Goal: Information Seeking & Learning: Learn about a topic

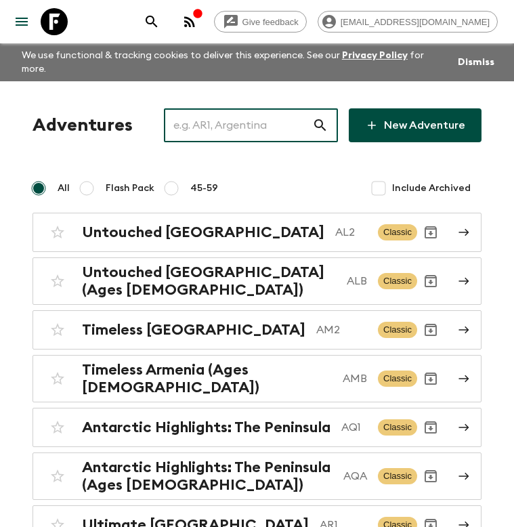
click at [237, 124] on input "text" at bounding box center [238, 125] width 148 height 38
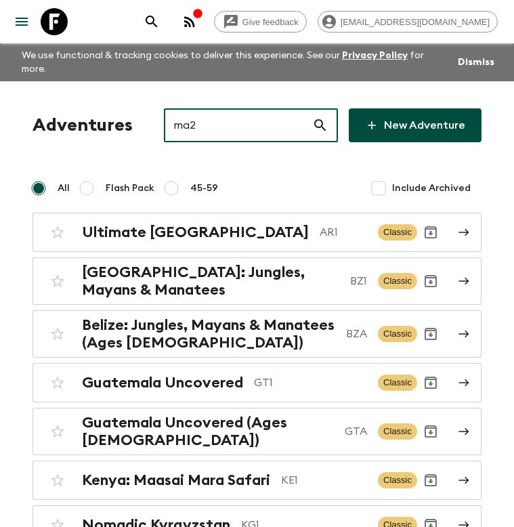
type input "ma2"
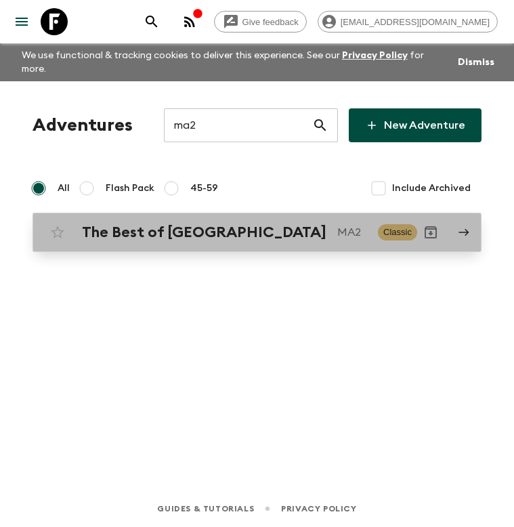
click at [219, 223] on h2 "The Best of [GEOGRAPHIC_DATA]" at bounding box center [204, 232] width 244 height 18
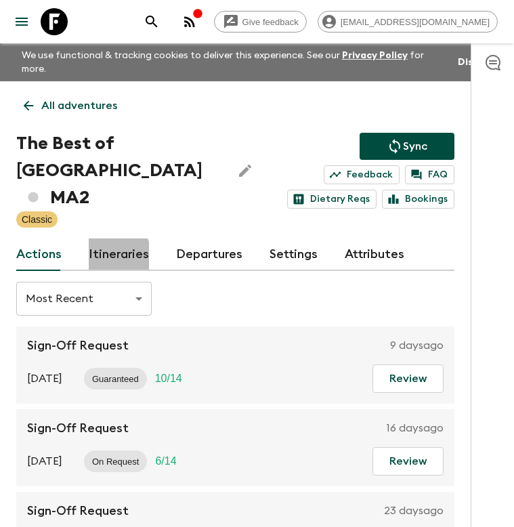
click at [105, 238] on link "Itineraries" at bounding box center [119, 254] width 60 height 32
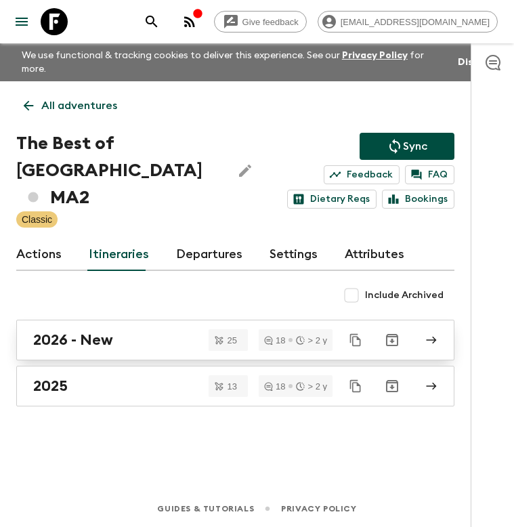
click at [173, 331] on div "2026 - New" at bounding box center [222, 340] width 378 height 18
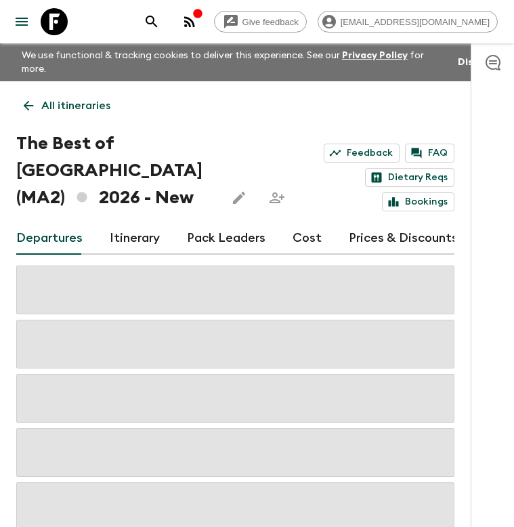
click at [300, 229] on link "Cost" at bounding box center [306, 238] width 29 height 32
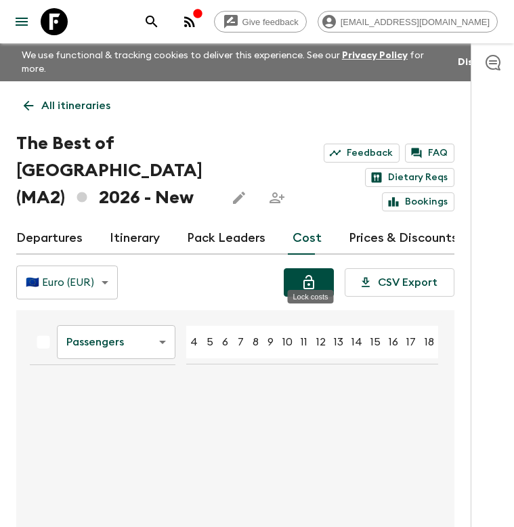
click at [307, 274] on icon "Lock costs" at bounding box center [308, 282] width 16 height 16
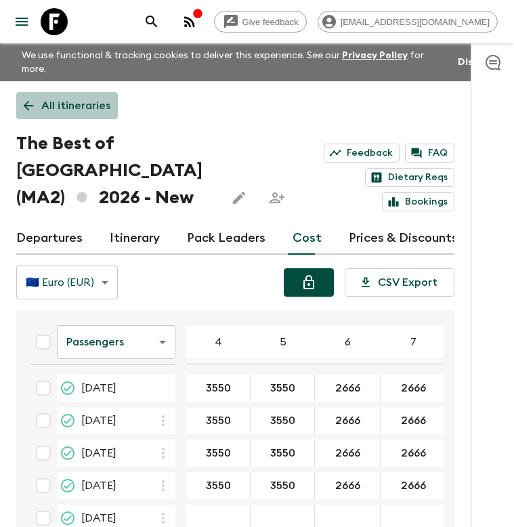
click at [36, 104] on link "All itineraries" at bounding box center [67, 105] width 102 height 27
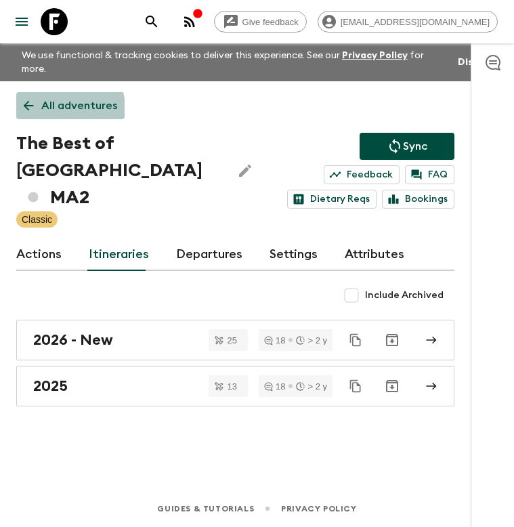
click at [58, 97] on p "All adventures" at bounding box center [79, 105] width 76 height 16
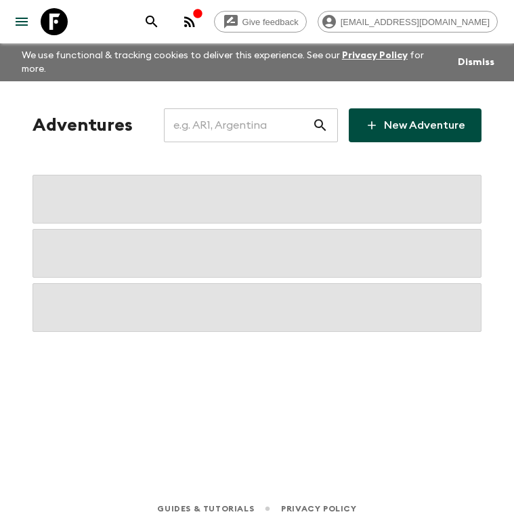
click at [269, 112] on input "text" at bounding box center [238, 125] width 148 height 38
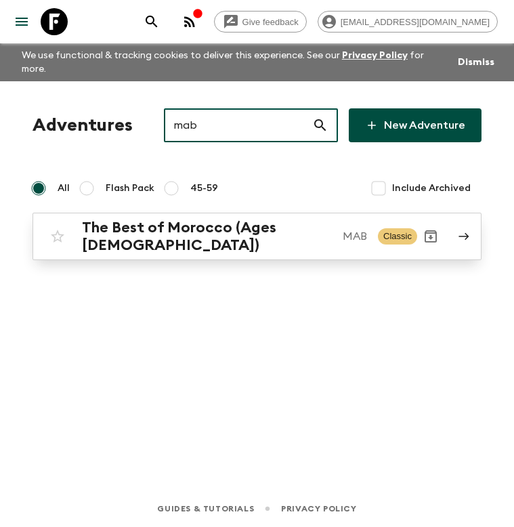
type input "mab"
click at [238, 220] on h2 "The Best of Morocco (Ages [DEMOGRAPHIC_DATA])" at bounding box center [207, 236] width 250 height 35
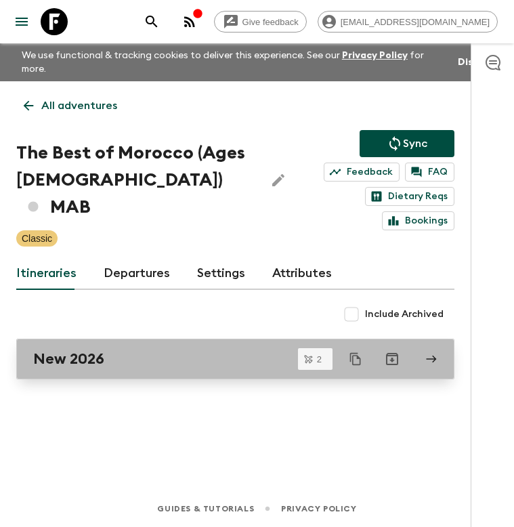
click at [194, 338] on link "New 2026" at bounding box center [235, 358] width 438 height 41
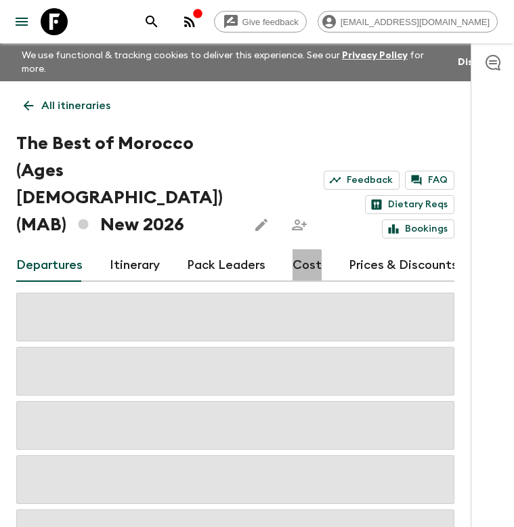
click at [294, 249] on link "Cost" at bounding box center [306, 265] width 29 height 32
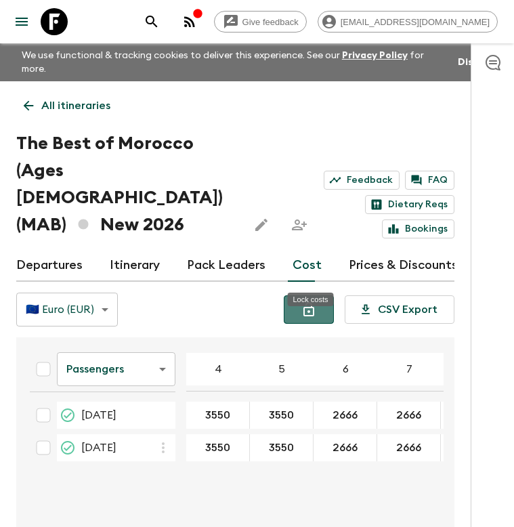
click at [320, 295] on button "Lock costs" at bounding box center [309, 309] width 50 height 28
